Goal: Task Accomplishment & Management: Complete application form

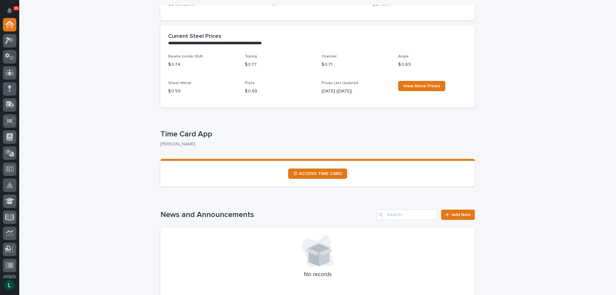
scroll to position [96, 0]
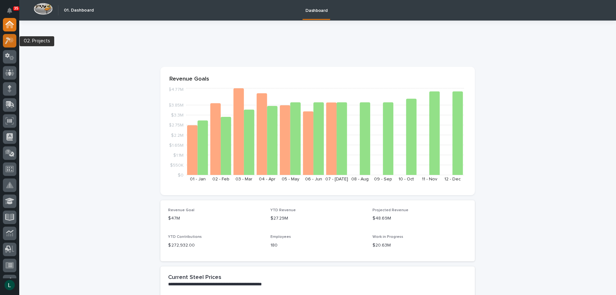
click at [8, 39] on icon at bounding box center [8, 40] width 6 height 7
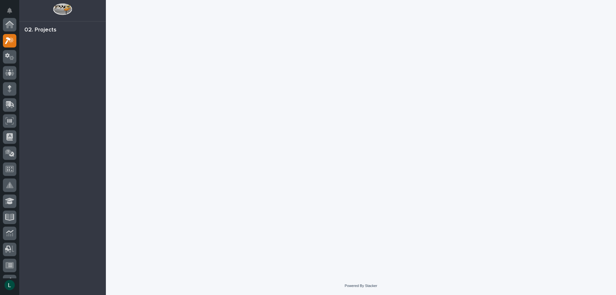
scroll to position [16, 0]
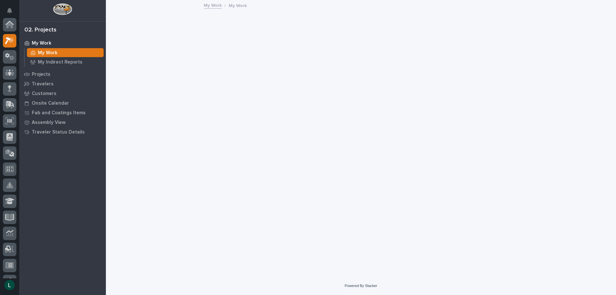
scroll to position [16, 0]
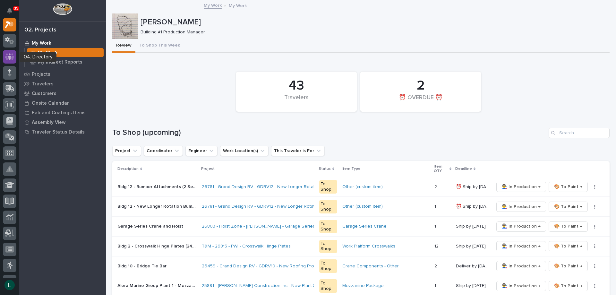
click at [6, 56] on icon at bounding box center [9, 56] width 9 height 7
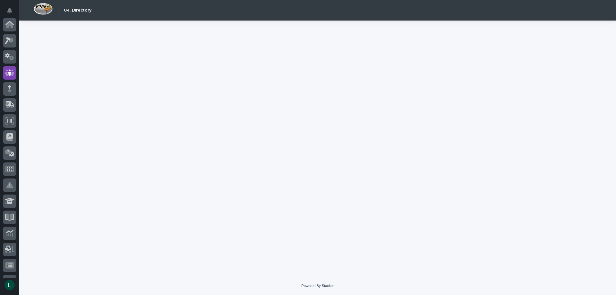
scroll to position [48, 0]
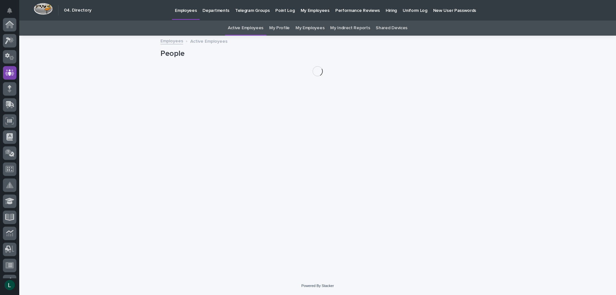
scroll to position [48, 0]
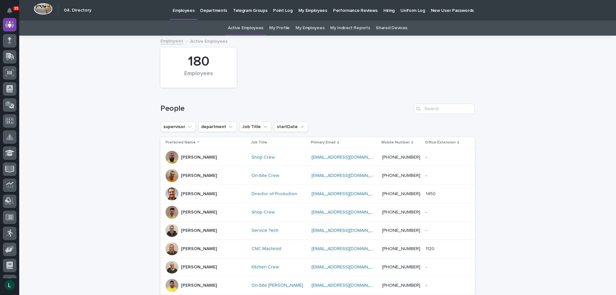
click at [303, 28] on link "My Employees" at bounding box center [310, 28] width 29 height 15
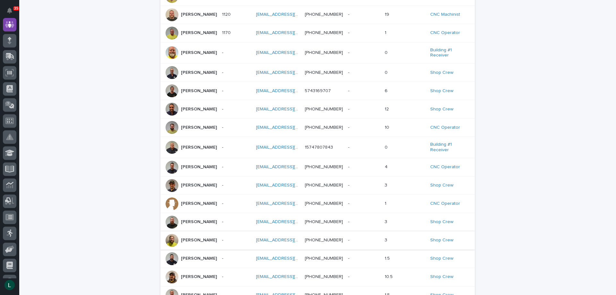
scroll to position [96, 0]
click at [176, 224] on div at bounding box center [172, 221] width 13 height 13
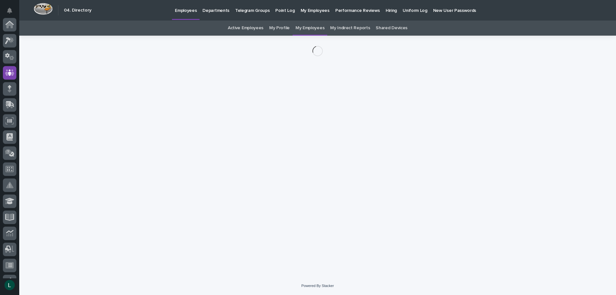
scroll to position [48, 0]
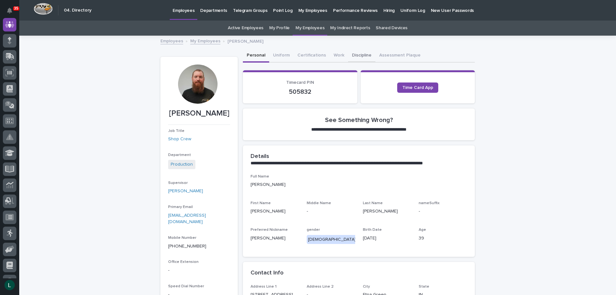
click at [356, 54] on button "Discipline" at bounding box center [361, 55] width 27 height 13
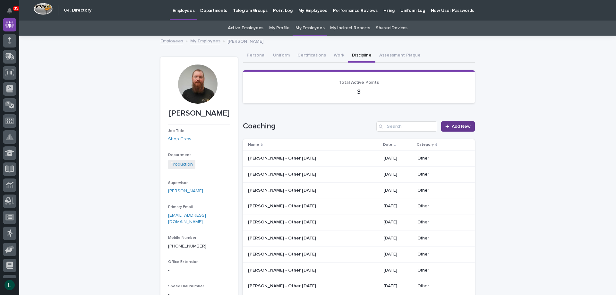
click at [452, 125] on span "Add New" at bounding box center [461, 126] width 19 height 4
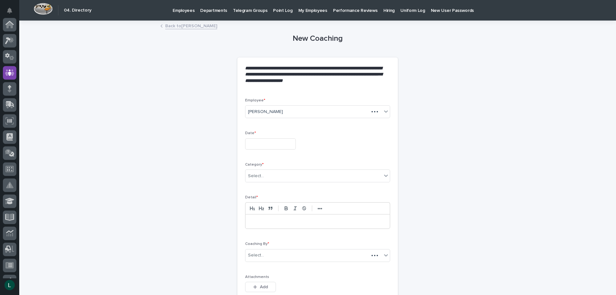
scroll to position [48, 0]
click at [261, 145] on input "text" at bounding box center [270, 143] width 51 height 11
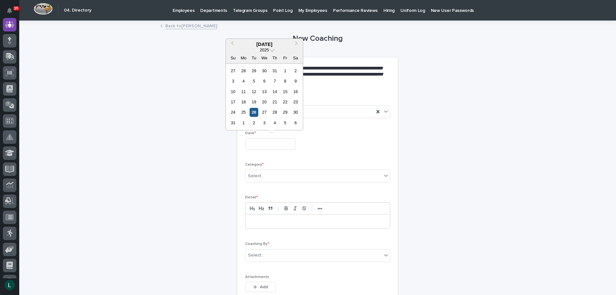
click at [254, 111] on div "26" at bounding box center [254, 112] width 9 height 9
type input "**********"
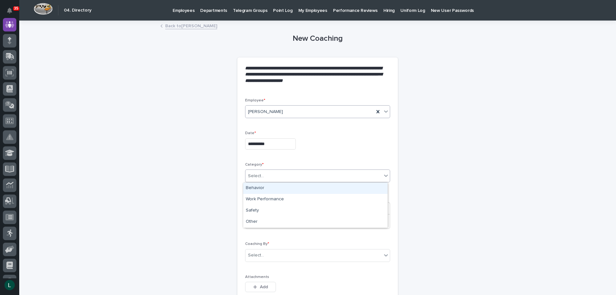
click at [289, 172] on div "Select..." at bounding box center [313, 176] width 136 height 11
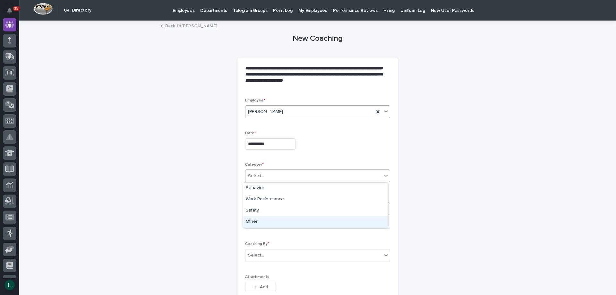
click at [284, 220] on div "Other" at bounding box center [315, 221] width 144 height 11
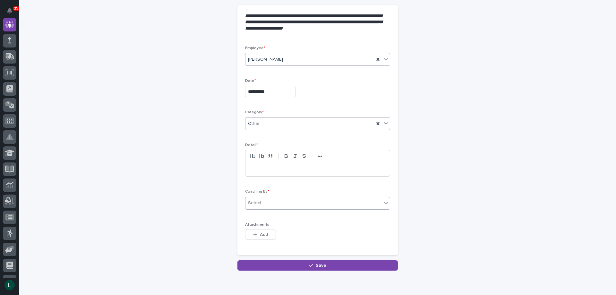
scroll to position [64, 0]
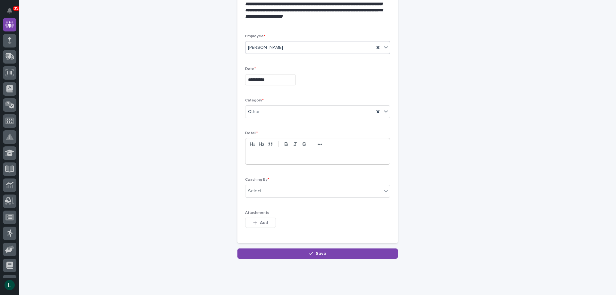
click at [311, 157] on p at bounding box center [317, 157] width 135 height 6
click at [305, 187] on div "Select..." at bounding box center [313, 191] width 136 height 11
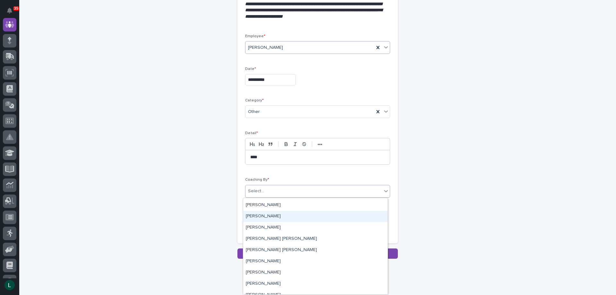
scroll to position [1893, 0]
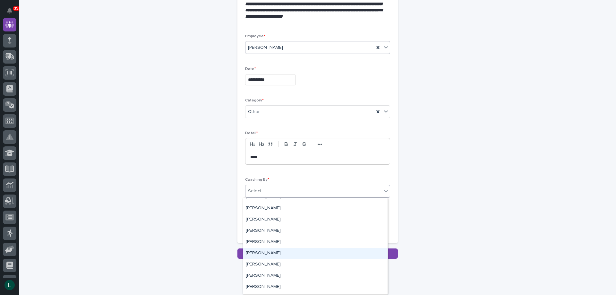
click at [256, 250] on div "[PERSON_NAME]" at bounding box center [315, 253] width 144 height 11
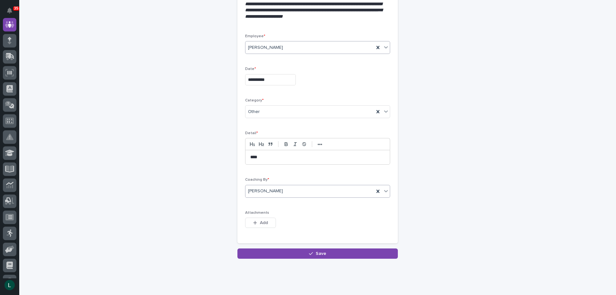
click at [308, 250] on button "Save" at bounding box center [317, 253] width 160 height 10
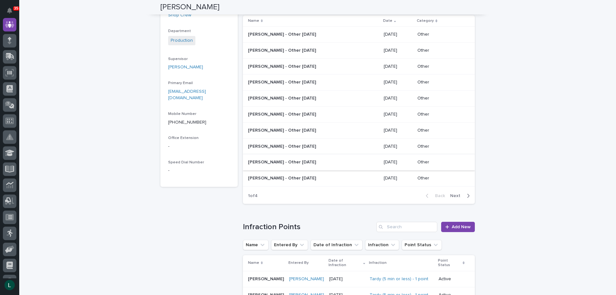
scroll to position [96, 0]
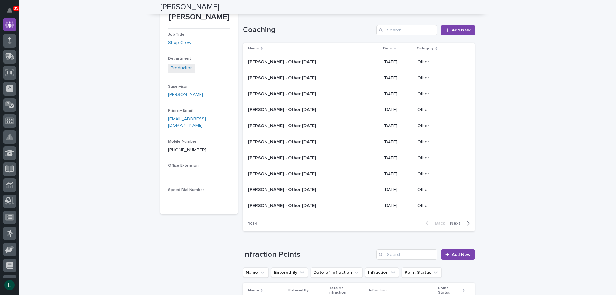
click at [384, 124] on p "07/10/2025" at bounding box center [398, 125] width 29 height 5
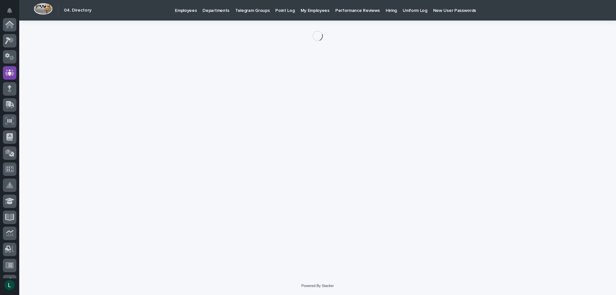
scroll to position [48, 0]
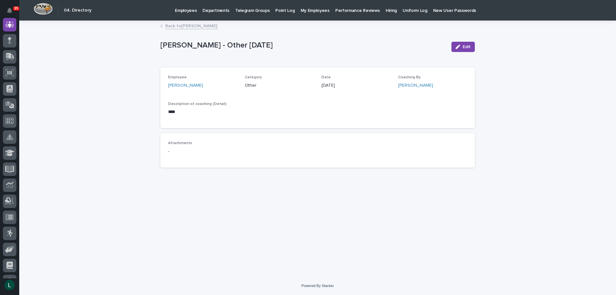
click at [172, 26] on link "Back to Matt Meinert" at bounding box center [191, 25] width 52 height 7
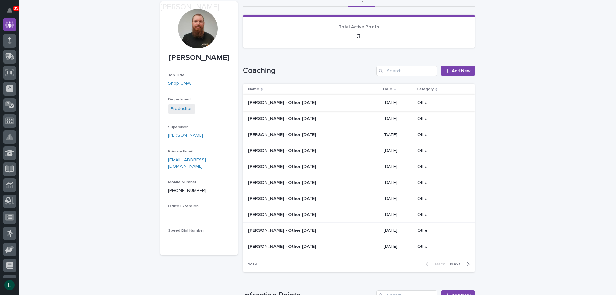
scroll to position [64, 0]
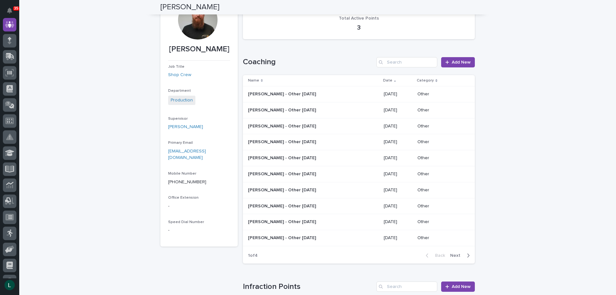
click at [384, 204] on p "06/23/2025" at bounding box center [398, 205] width 29 height 5
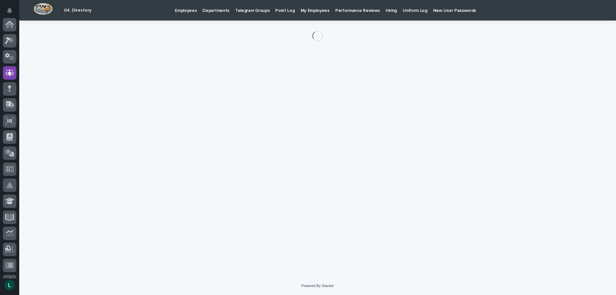
scroll to position [48, 0]
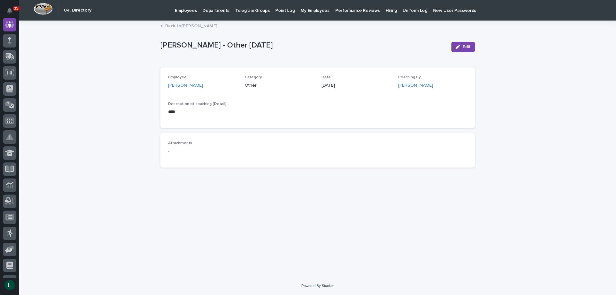
click at [173, 25] on link "Back to Matt Meinert" at bounding box center [191, 25] width 52 height 7
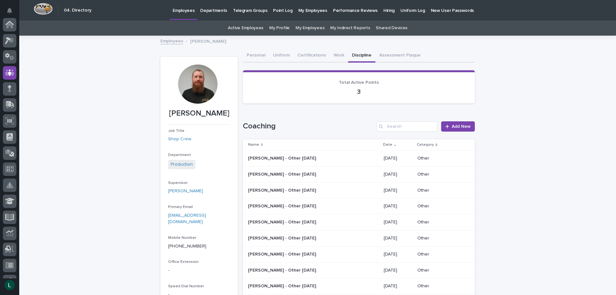
scroll to position [48, 0]
click at [384, 190] on p "08/12/2025" at bounding box center [398, 190] width 29 height 5
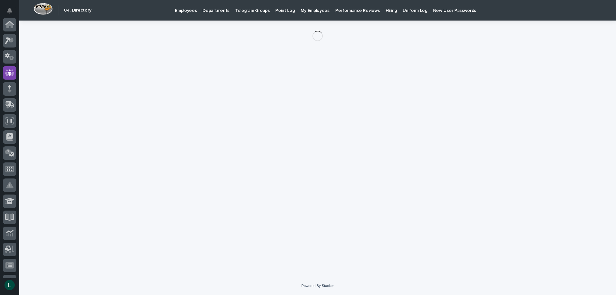
scroll to position [48, 0]
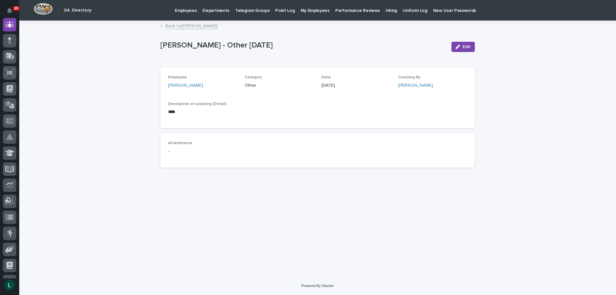
click at [170, 25] on link "Back to Matt Meinert" at bounding box center [191, 25] width 52 height 7
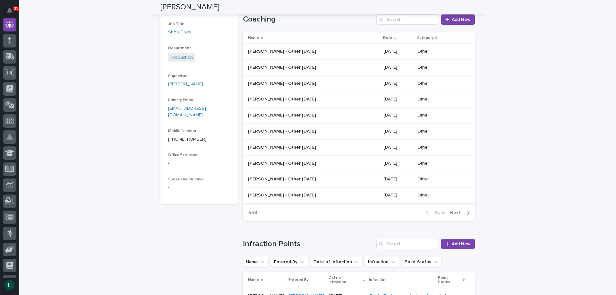
scroll to position [96, 0]
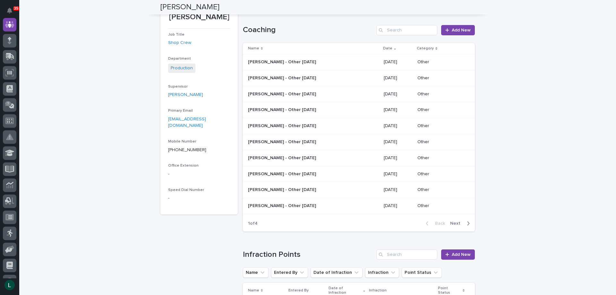
click at [467, 222] on icon "button" at bounding box center [468, 223] width 3 height 6
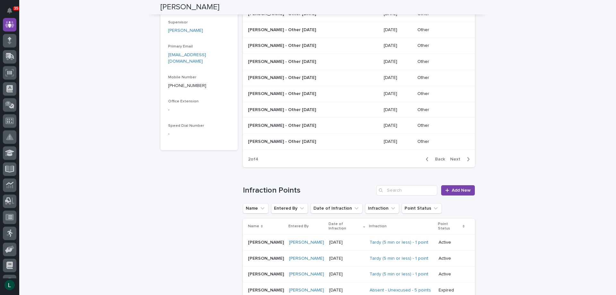
scroll to position [193, 0]
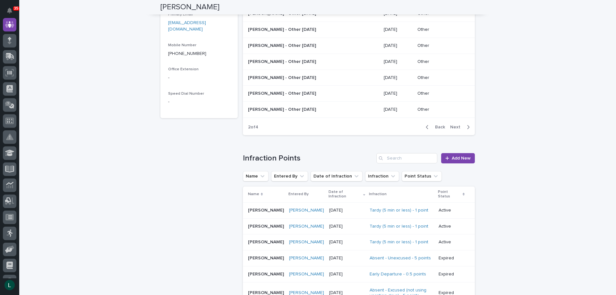
click at [467, 125] on icon "button" at bounding box center [468, 127] width 3 height 6
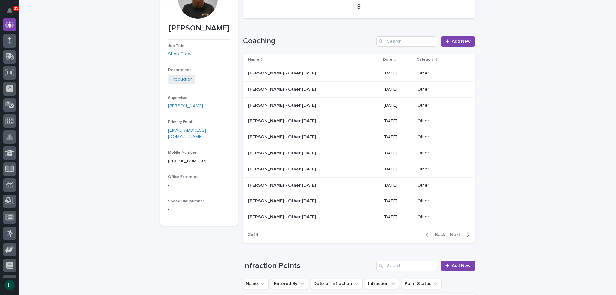
scroll to position [96, 0]
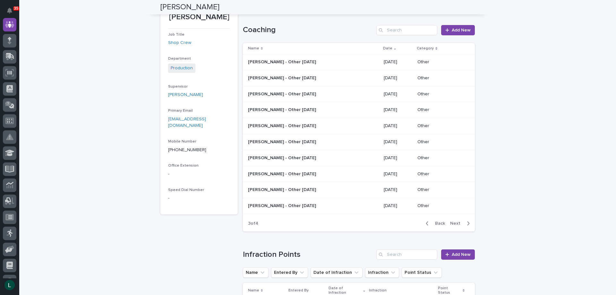
click at [426, 222] on icon "button" at bounding box center [427, 223] width 2 height 4
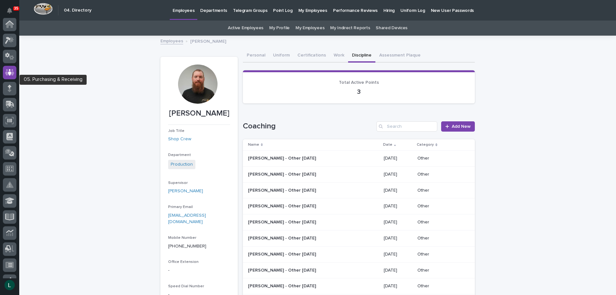
scroll to position [0, 0]
click at [9, 37] on icon at bounding box center [9, 40] width 9 height 7
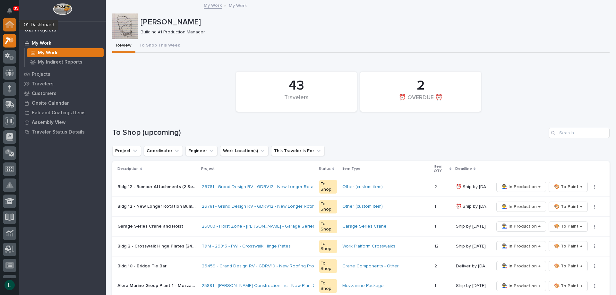
click at [9, 23] on icon at bounding box center [9, 25] width 6 height 6
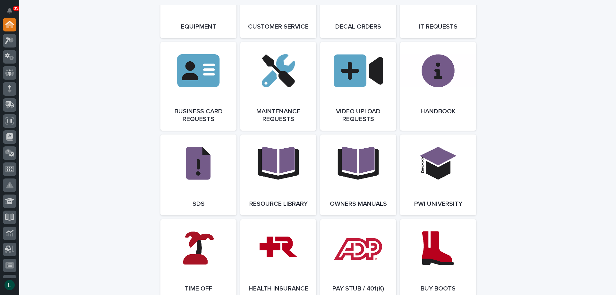
scroll to position [1059, 0]
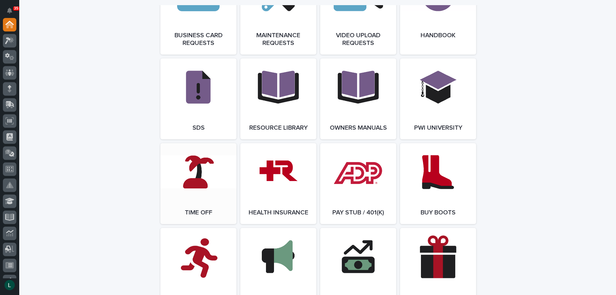
click at [198, 180] on link "Open Link" at bounding box center [198, 183] width 76 height 81
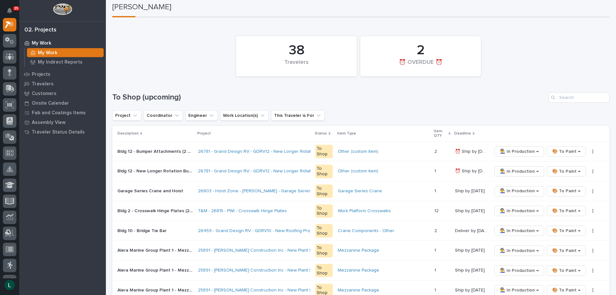
scroll to position [32, 0]
